Goal: Task Accomplishment & Management: Manage account settings

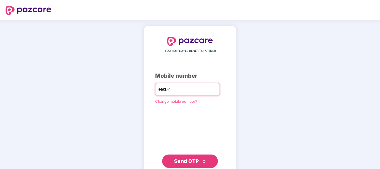
type input "**********"
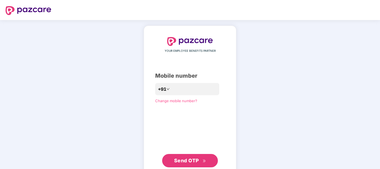
click at [198, 159] on span "Send OTP" at bounding box center [186, 161] width 25 height 6
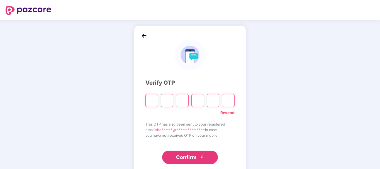
type input "*"
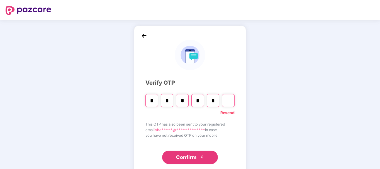
type input "*"
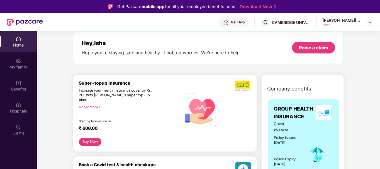
scroll to position [56, 0]
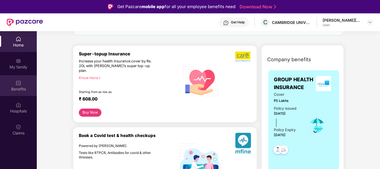
click at [22, 77] on div "Benefits" at bounding box center [18, 85] width 37 height 21
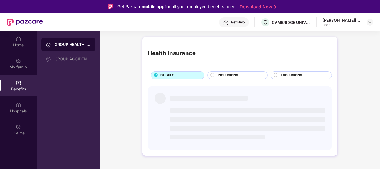
scroll to position [0, 0]
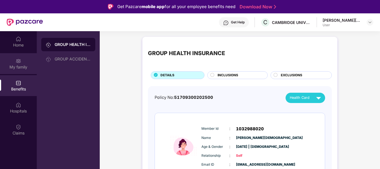
click at [22, 67] on div "My family" at bounding box center [18, 67] width 37 height 6
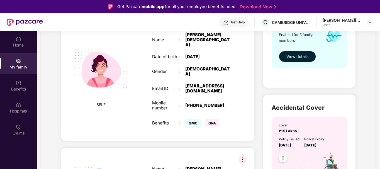
scroll to position [56, 0]
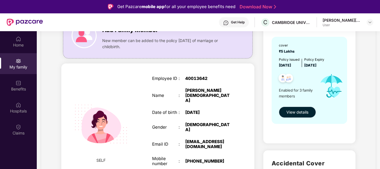
click at [296, 113] on span "View details" at bounding box center [298, 112] width 22 height 6
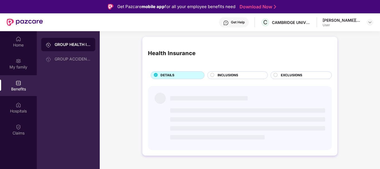
scroll to position [0, 0]
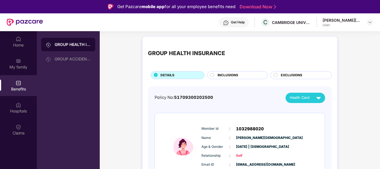
click at [294, 78] on span "EXCLUSIONS" at bounding box center [291, 75] width 21 height 5
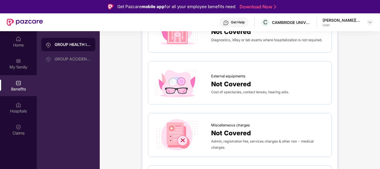
scroll to position [28, 0]
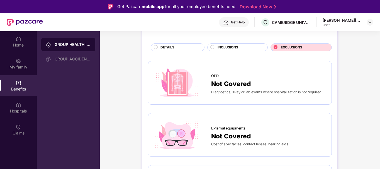
click at [245, 84] on span "Not Covered" at bounding box center [231, 84] width 40 height 10
click at [266, 90] on span "Diagnostics, XRay or lab exams where hospitalization is not required." at bounding box center [266, 92] width 111 height 4
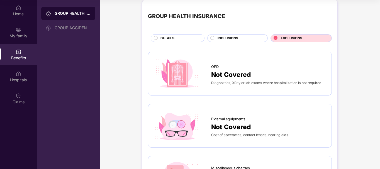
scroll to position [0, 0]
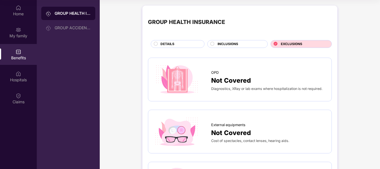
click at [245, 42] on div "INCLUSIONS" at bounding box center [240, 45] width 50 height 6
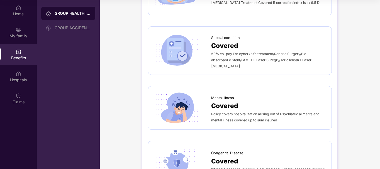
scroll to position [869, 0]
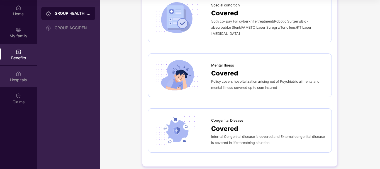
click at [15, 78] on div "Hospitals" at bounding box center [18, 80] width 37 height 6
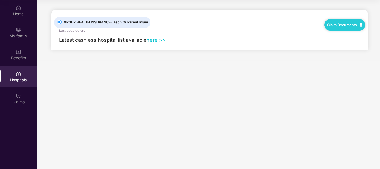
scroll to position [0, 0]
click at [153, 37] on link "here >>" at bounding box center [156, 40] width 19 height 6
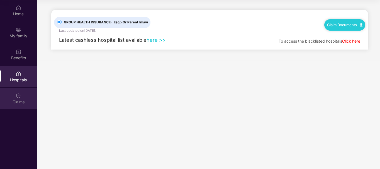
click at [20, 100] on div "Claims" at bounding box center [18, 102] width 37 height 6
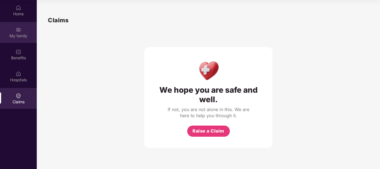
click at [21, 29] on div "My family" at bounding box center [18, 32] width 37 height 21
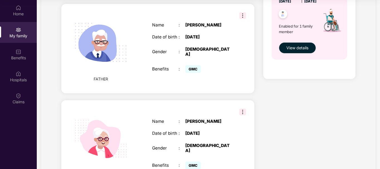
scroll to position [169, 0]
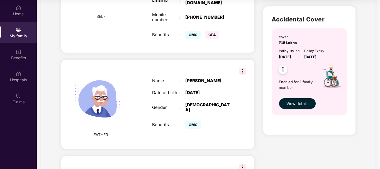
click at [243, 68] on img at bounding box center [243, 71] width 7 height 7
click at [189, 60] on div "FATHER Name : [PERSON_NAME] Date of birth : [DEMOGRAPHIC_DATA] Gender : [DEMOGR…" at bounding box center [157, 105] width 193 height 90
click at [23, 20] on div "Home" at bounding box center [18, 10] width 37 height 21
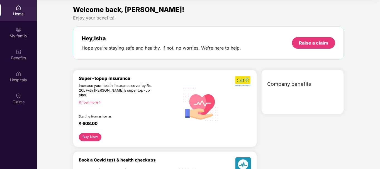
click at [141, 51] on div "Hey, [PERSON_NAME] you’re staying safe and healthy. If not, no worries. We’re h…" at bounding box center [208, 42] width 271 height 33
click at [231, 47] on div "Hope you’re staying safe and healthy. If not, no worries. We’re here to help." at bounding box center [161, 48] width 159 height 6
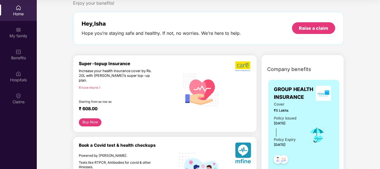
scroll to position [28, 0]
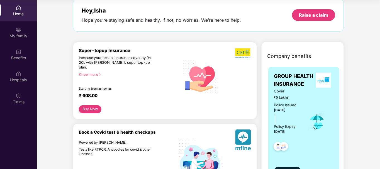
click at [131, 53] on div "Super-topup Insurance" at bounding box center [129, 50] width 101 height 5
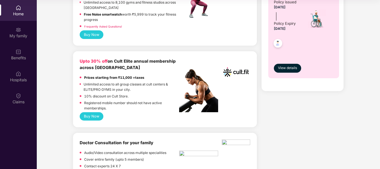
scroll to position [279, 0]
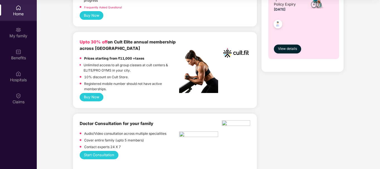
click at [95, 93] on button "Buy Now" at bounding box center [92, 97] width 24 height 8
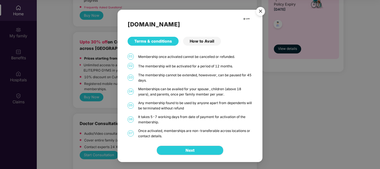
click at [180, 69] on div "[DOMAIN_NAME] Terms & conditions How to Avail 01 Membership once activated cann…" at bounding box center [190, 74] width 145 height 129
click at [197, 42] on div "How to Avail" at bounding box center [202, 41] width 38 height 9
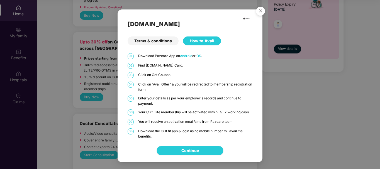
click at [187, 69] on div "01 Download Pazcare App on Android or iOS . 02 Find [DOMAIN_NAME] Card. 03 Clic…" at bounding box center [190, 96] width 125 height 86
click at [189, 88] on p "Click on “Avail Offer” & you will be redirected to membership registration form" at bounding box center [195, 87] width 114 height 11
click at [218, 114] on p "Your Cult Elite membership will be activated within 5-7 working days." at bounding box center [195, 112] width 114 height 5
click at [192, 150] on link "Continue" at bounding box center [191, 151] width 18 height 6
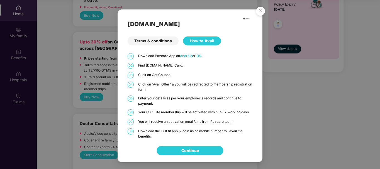
click at [149, 39] on div "Terms & conditions" at bounding box center [153, 41] width 51 height 9
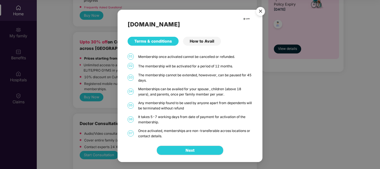
click at [259, 13] on img "Close" at bounding box center [261, 12] width 16 height 16
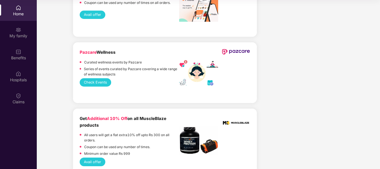
scroll to position [920, 0]
